Goal: Task Accomplishment & Management: Use online tool/utility

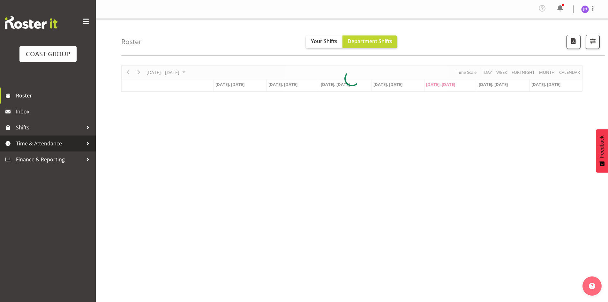
click at [55, 141] on span "Time & Attendance" at bounding box center [49, 144] width 67 height 10
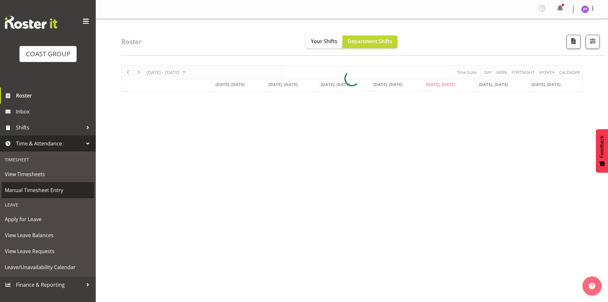
click at [63, 192] on span "Manual Timesheet Entry" at bounding box center [48, 190] width 86 height 10
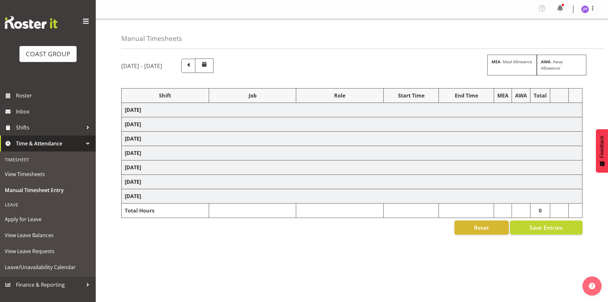
select select "1512"
select select "624"
select select "1512"
select select "624"
select select "1512"
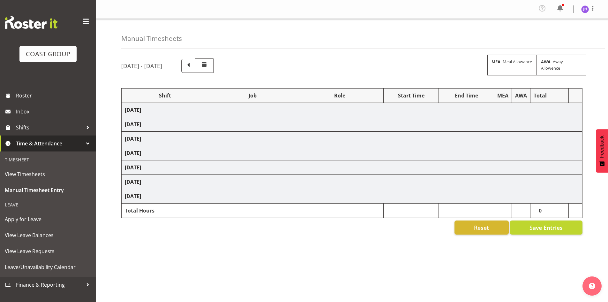
select select "624"
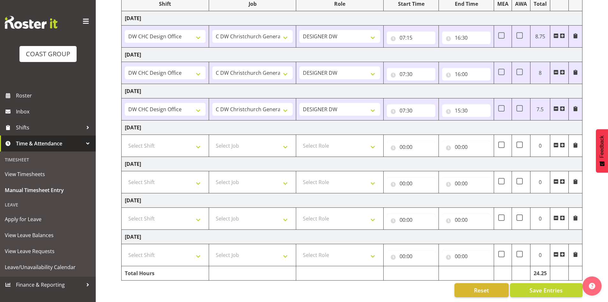
scroll to position [96, 0]
click at [467, 104] on input "15:30" at bounding box center [466, 110] width 49 height 13
click at [501, 121] on select "00 01 02 03 04 05 06 07 08 09 10 11 12 13 14 15 16 17 18 19 20 21 22 23 24 25 2…" at bounding box center [502, 127] width 14 height 13
select select "45"
click at [495, 121] on select "00 01 02 03 04 05 06 07 08 09 10 11 12 13 14 15 16 17 18 19 20 21 22 23 24 25 2…" at bounding box center [502, 127] width 14 height 13
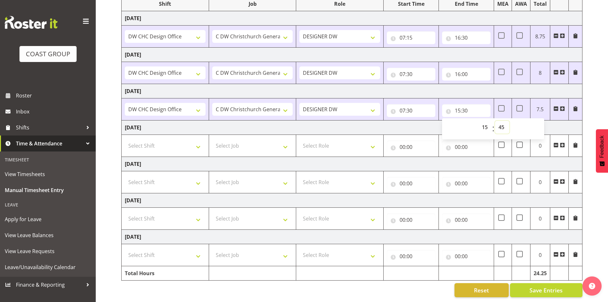
type input "15:45"
click at [603, 247] on div "September 3rd - September 9th 2025 MEA - Meal Allowance AWA - Away Allowence Sh…" at bounding box center [364, 132] width 487 height 340
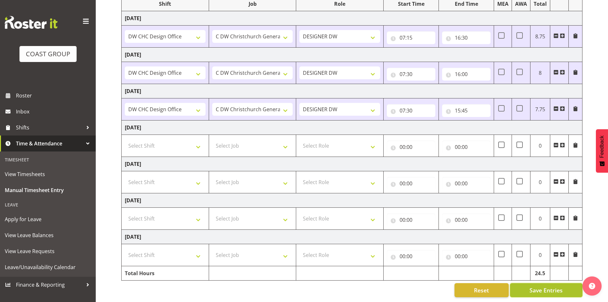
click at [547, 289] on span "Save Entries" at bounding box center [546, 290] width 33 height 8
drag, startPoint x: 592, startPoint y: 233, endPoint x: 586, endPoint y: 232, distance: 5.5
click at [592, 233] on div "September 3rd - September 9th 2025 MEA - Meal Allowance AWA - Away Allowence Sh…" at bounding box center [364, 132] width 487 height 340
click at [595, 235] on div "September 3rd - September 9th 2025 MEA - Meal Allowance AWA - Away Allowence Sh…" at bounding box center [364, 132] width 487 height 340
click at [587, 248] on div "September 3rd - September 9th 2025 MEA - Meal Allowance AWA - Away Allowence Sh…" at bounding box center [364, 132] width 487 height 340
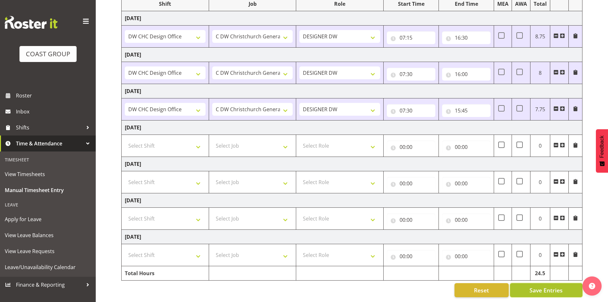
click at [547, 287] on span "Save Entries" at bounding box center [546, 290] width 33 height 8
click at [566, 283] on button "Save Entries" at bounding box center [546, 290] width 72 height 14
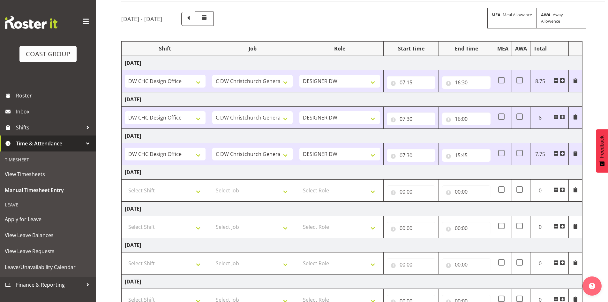
scroll to position [0, 0]
